Goal: Communication & Community: Participate in discussion

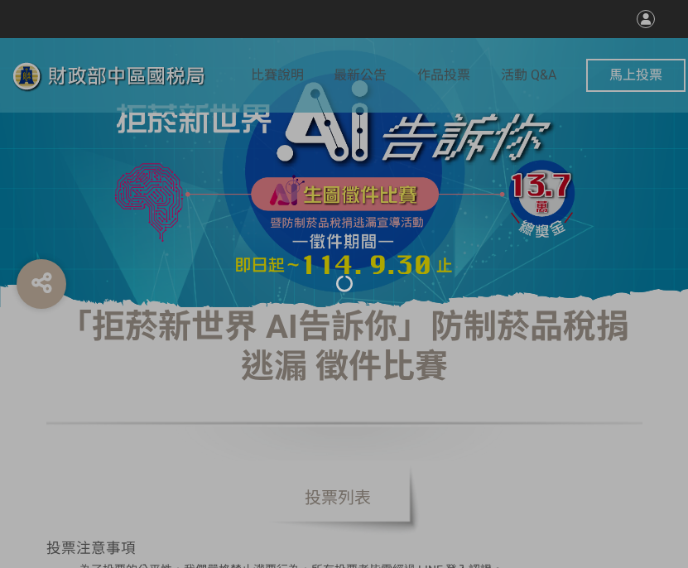
select select "vote"
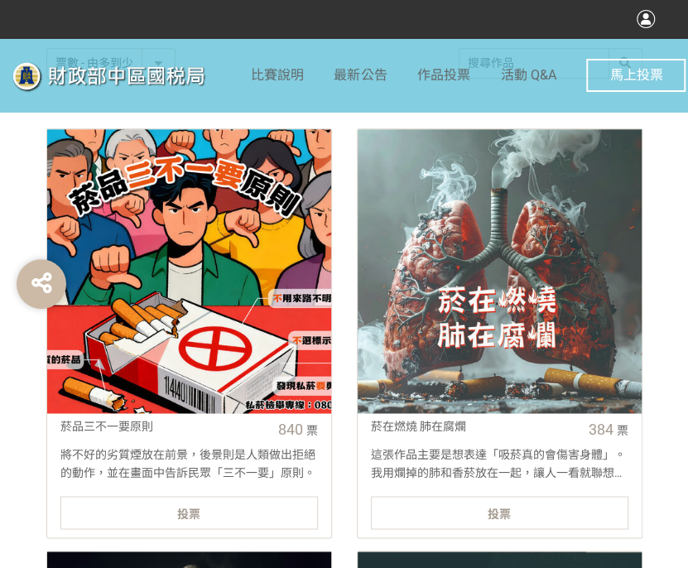
scroll to position [579, 0]
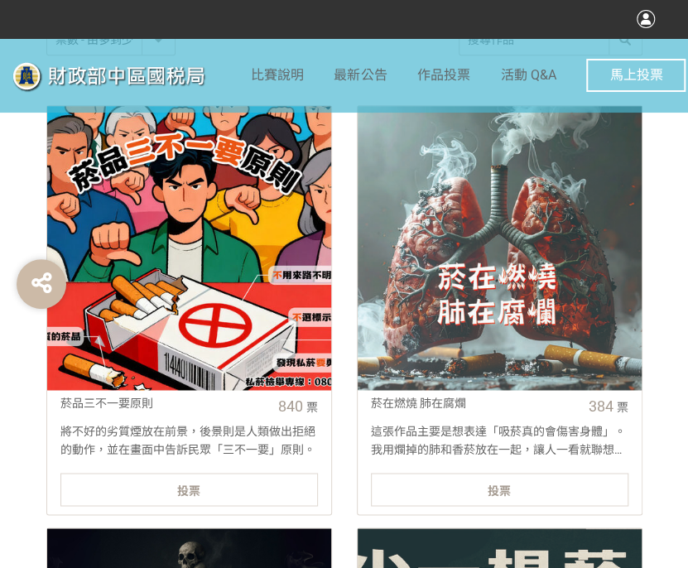
click at [201, 487] on div "投票" at bounding box center [188, 488] width 257 height 33
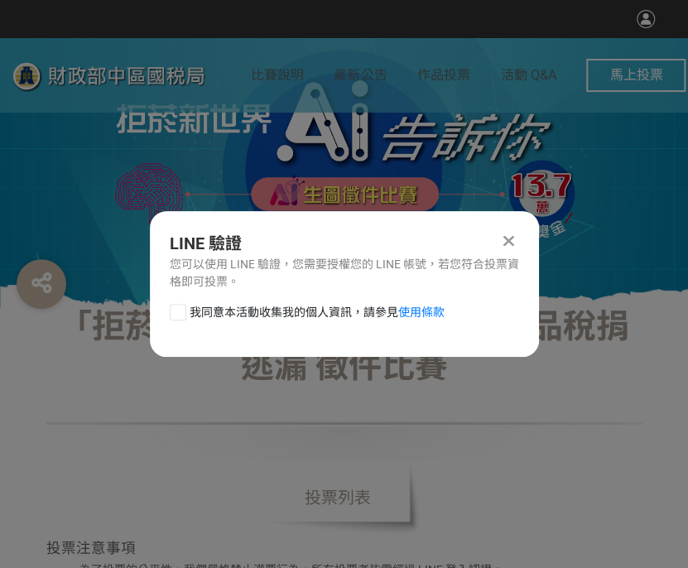
scroll to position [0, 0]
click at [185, 318] on div at bounding box center [178, 312] width 17 height 17
checkbox input "true"
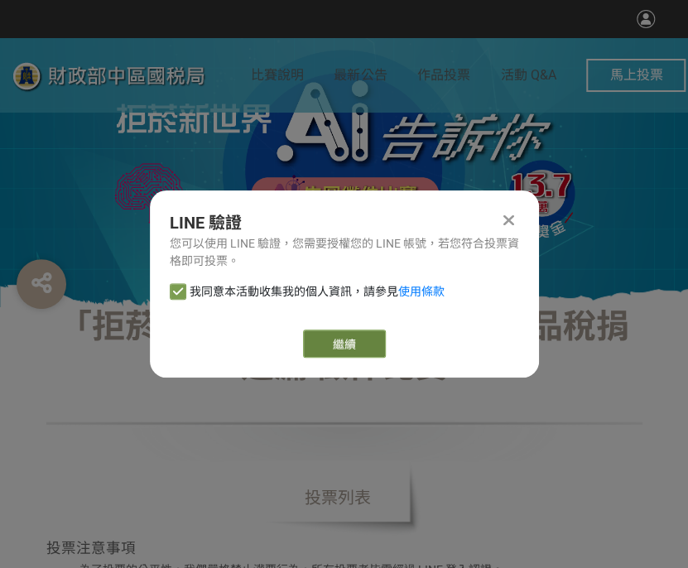
click at [313, 340] on link "繼續" at bounding box center [344, 343] width 83 height 28
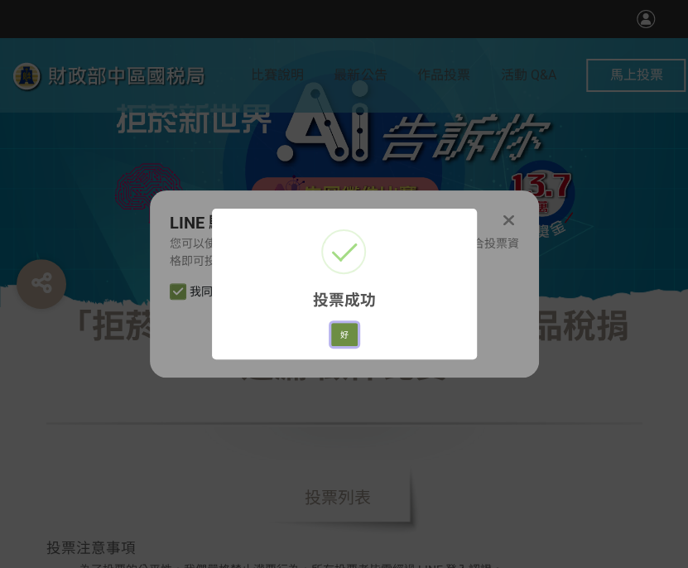
click at [352, 342] on button "好" at bounding box center [344, 334] width 26 height 23
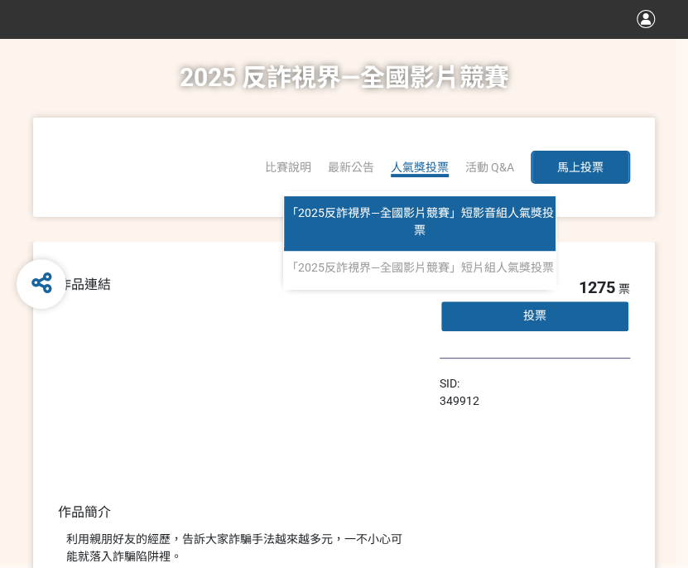
click at [436, 216] on span "「2025反詐視界—全國影片競賽」短影音組人氣獎投票" at bounding box center [419, 221] width 267 height 31
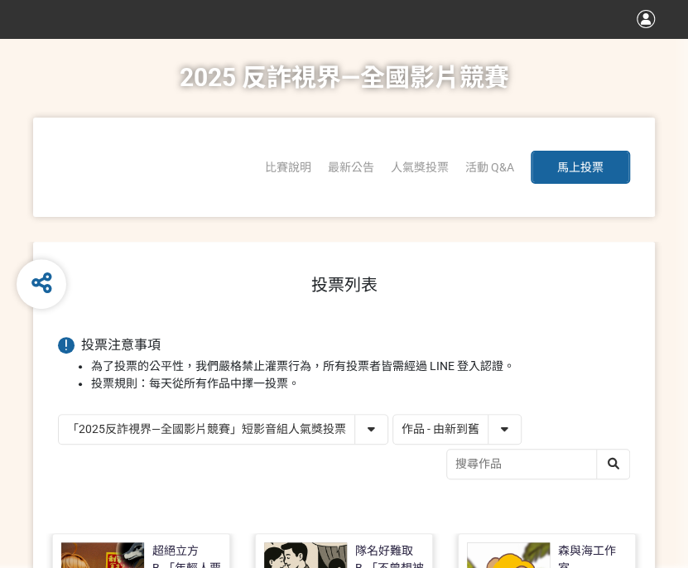
click at [436, 427] on select "作品 - 由新到舊 作品 - 由舊到新 票數 - 由多到少 票數 - 由少到多" at bounding box center [456, 429] width 127 height 29
select select "vote"
click at [393, 415] on select "作品 - 由新到舊 作品 - 由舊到新 票數 - 由多到少 票數 - 由少到多" at bounding box center [456, 429] width 127 height 29
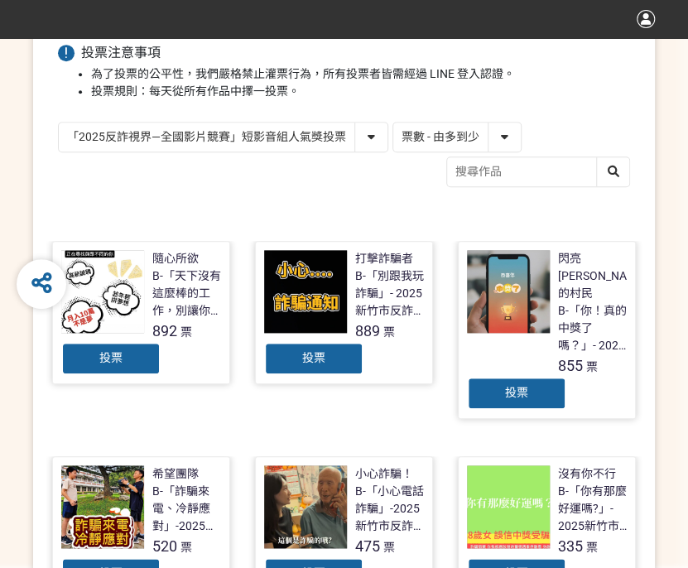
scroll to position [331, 0]
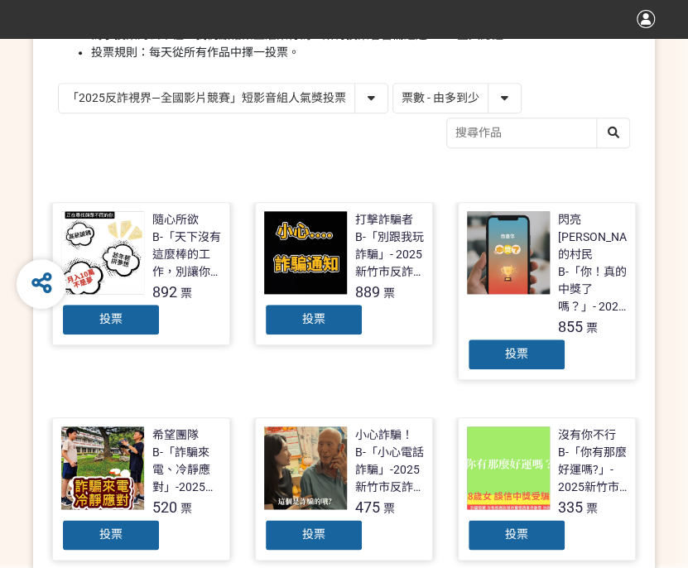
click at [505, 347] on span "投票" at bounding box center [516, 353] width 23 height 13
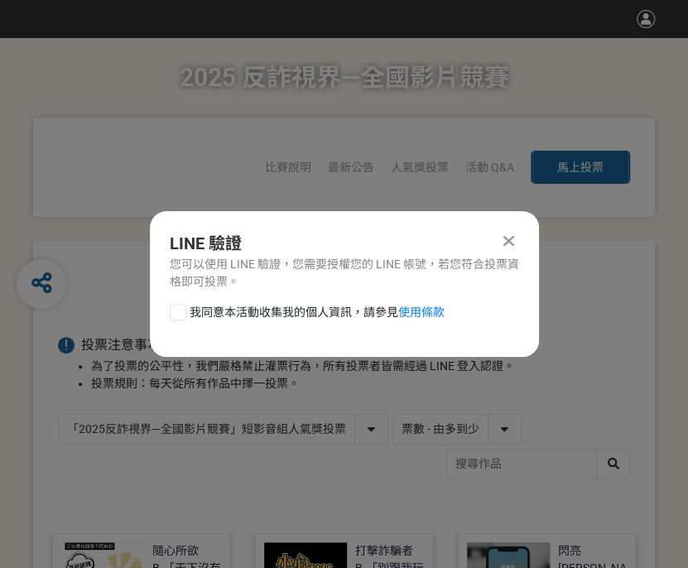
scroll to position [0, 0]
click at [182, 309] on div at bounding box center [178, 312] width 17 height 17
checkbox input "true"
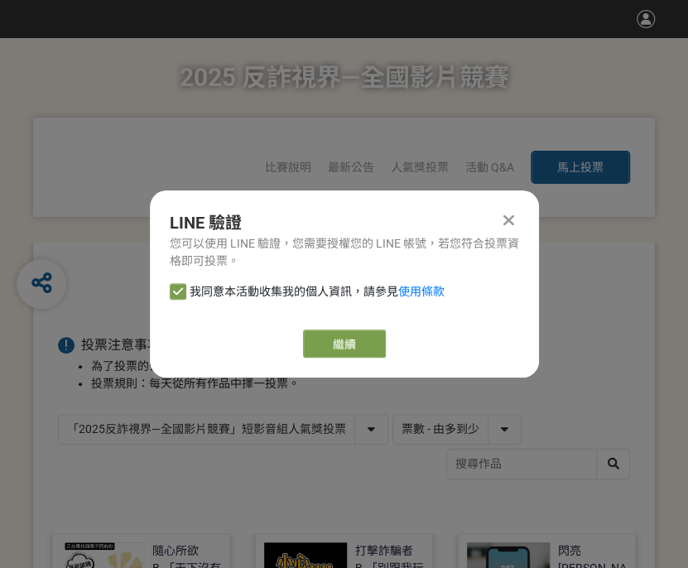
click at [368, 334] on link "繼續" at bounding box center [344, 343] width 83 height 28
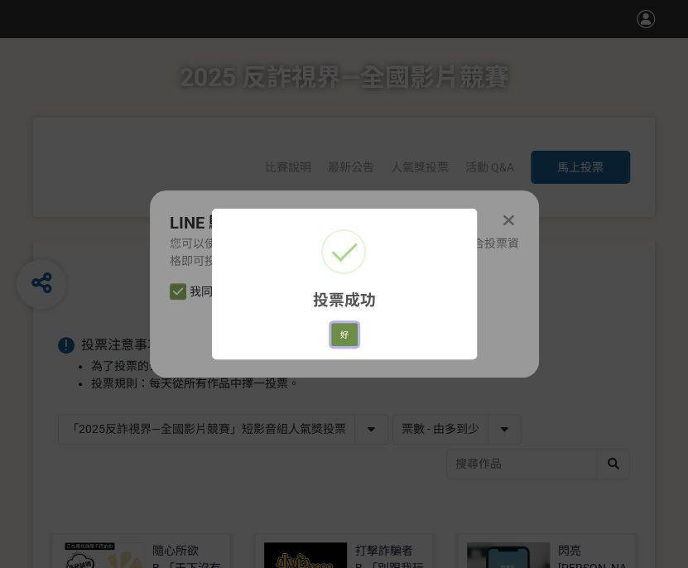
click at [343, 335] on button "好" at bounding box center [344, 334] width 26 height 23
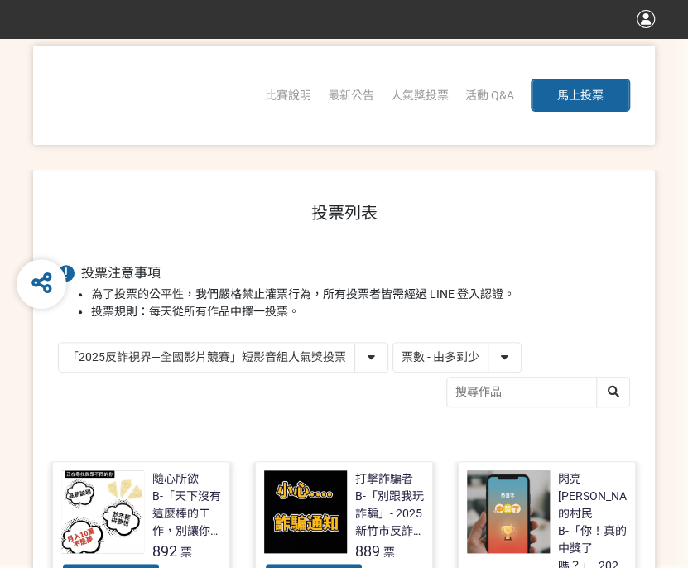
scroll to position [255, 0]
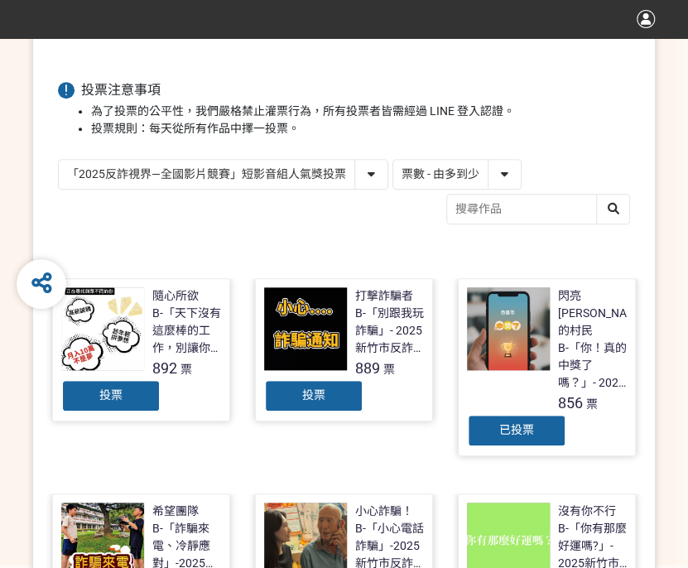
click at [159, 170] on select "「2025反詐視界—全國影片競賽」短影音組人氣獎投票 「2025反詐視界—全國影片競賽」短片組人氣獎投票" at bounding box center [223, 174] width 329 height 29
select select "13146"
click at [59, 160] on select "「2025反詐視界—全國影片競賽」短影音組人氣獎投票 「2025反詐視界—全國影片競賽」短片組人氣獎投票" at bounding box center [223, 174] width 329 height 29
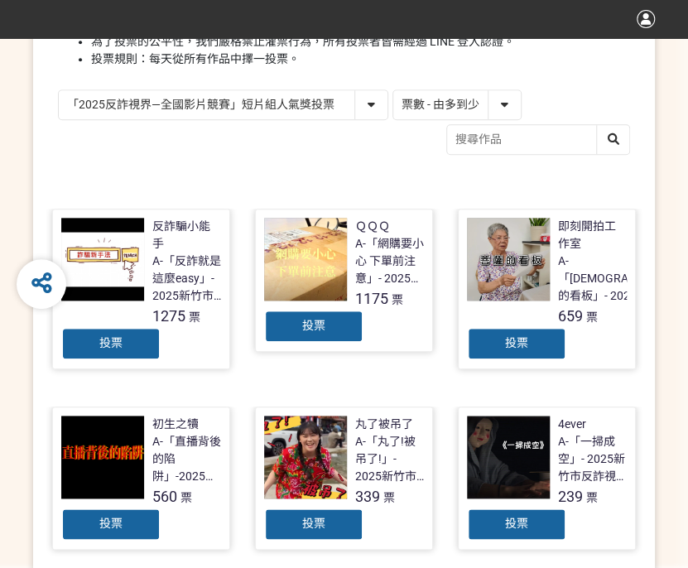
scroll to position [331, 0]
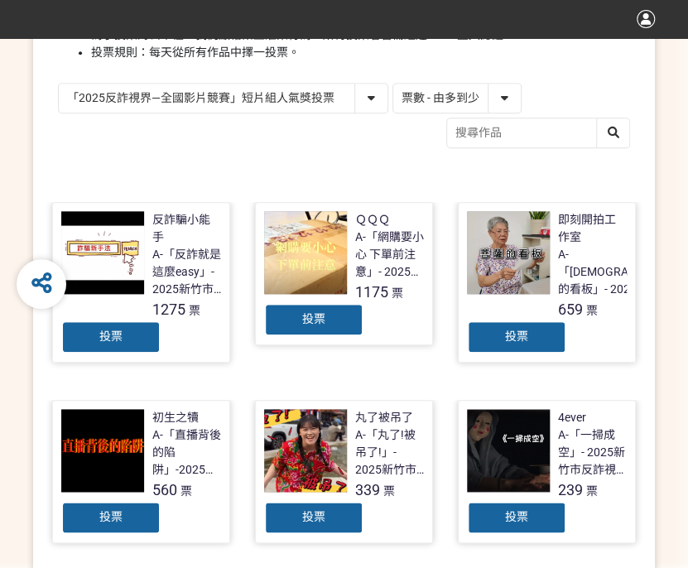
click at [285, 306] on div "投票" at bounding box center [313, 319] width 99 height 33
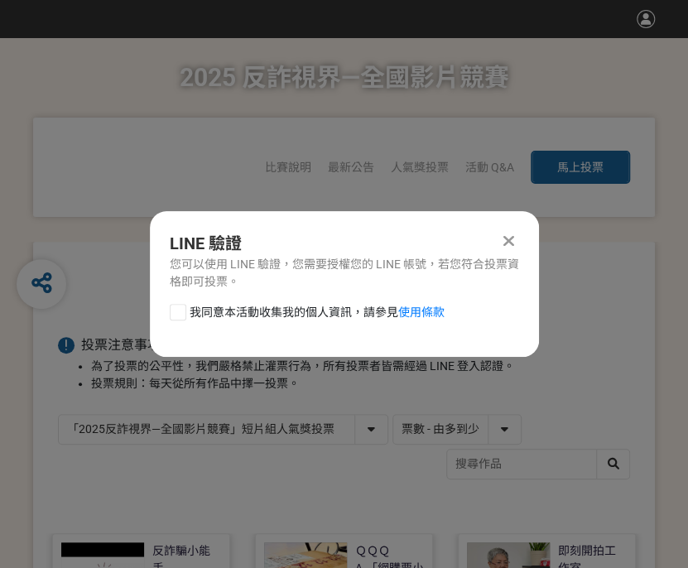
scroll to position [0, 0]
click at [182, 315] on div at bounding box center [178, 312] width 17 height 17
checkbox input "true"
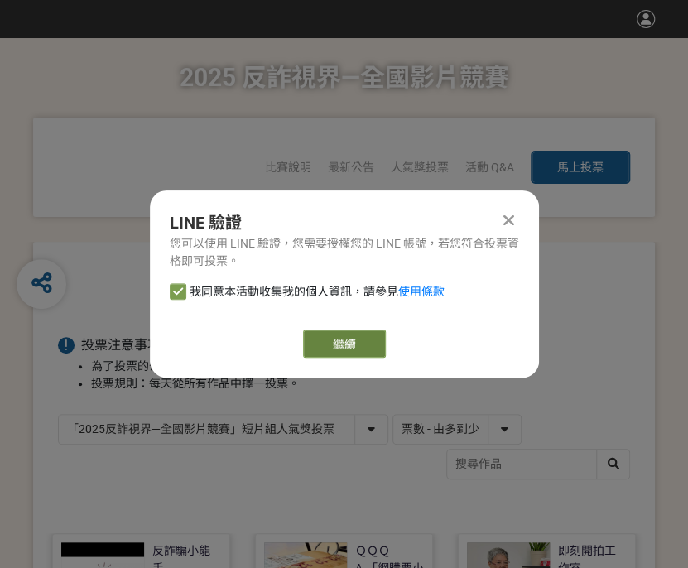
click at [338, 332] on link "繼續" at bounding box center [344, 343] width 83 height 28
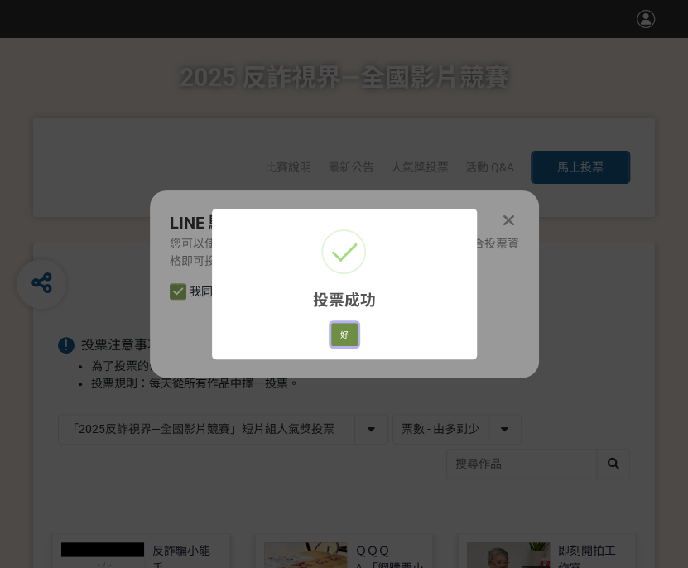
click at [342, 340] on button "好" at bounding box center [344, 334] width 26 height 23
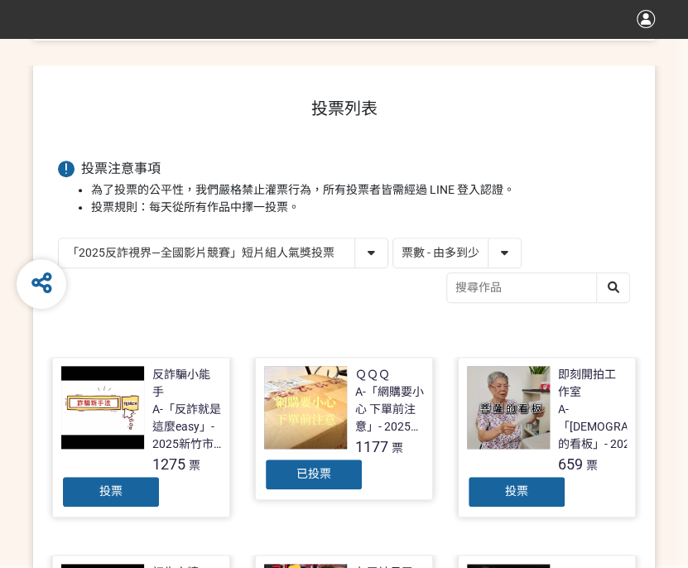
scroll to position [237, 0]
